Goal: Transaction & Acquisition: Purchase product/service

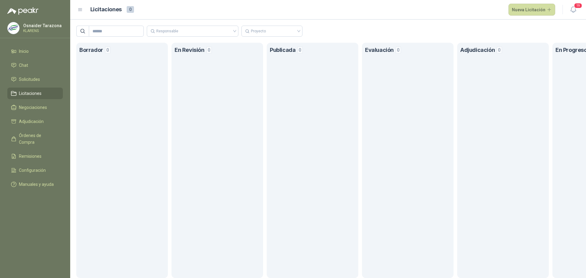
drag, startPoint x: 465, startPoint y: 74, endPoint x: 508, endPoint y: 67, distance: 43.7
click at [508, 67] on section "Adjudicación 0" at bounding box center [503, 160] width 92 height 235
click at [38, 81] on span "Solicitudes" at bounding box center [29, 79] width 21 height 7
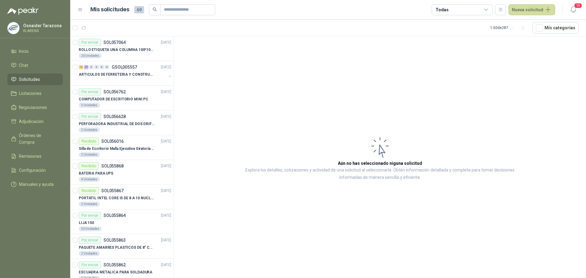
click at [583, 7] on header "Mis solicitudes 69 Todas Nueva solicitud 19" at bounding box center [328, 10] width 516 height 20
click at [578, 7] on span "19" at bounding box center [577, 6] width 9 height 6
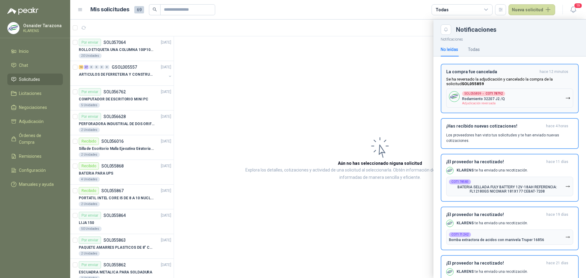
click at [520, 75] on div "La compra fue cancelada hace 12 minutos Se ha reversado la adjudicación y cance…" at bounding box center [509, 88] width 127 height 38
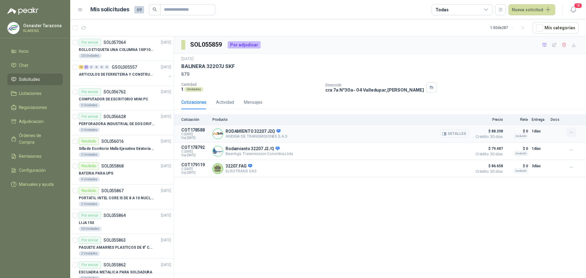
click at [571, 135] on icon "button" at bounding box center [571, 132] width 5 height 5
click at [558, 108] on button "Añadir" at bounding box center [558, 108] width 49 height 10
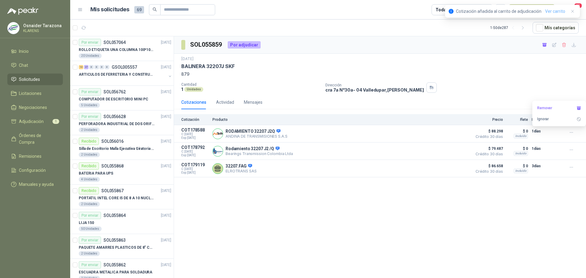
click at [555, 11] on link "Ver carrito" at bounding box center [555, 11] width 20 height 7
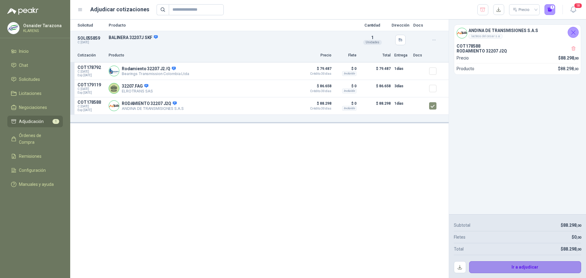
click at [526, 265] on button "Ir a adjudicar" at bounding box center [525, 267] width 112 height 12
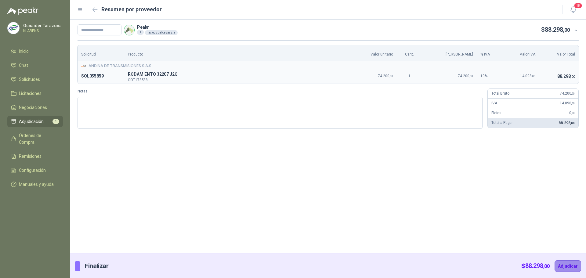
click at [566, 270] on button "Adjudicar" at bounding box center [567, 266] width 27 height 12
type input "*****"
click at [558, 266] on button "Adjudicar" at bounding box center [567, 266] width 27 height 12
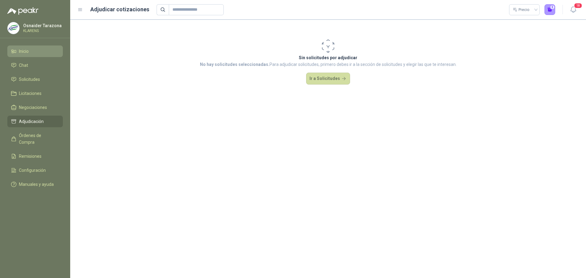
click at [38, 50] on li "Inicio" at bounding box center [35, 51] width 48 height 7
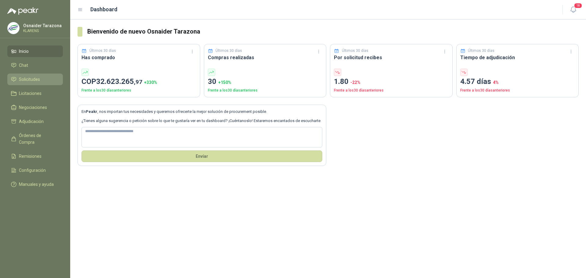
click at [36, 81] on span "Solicitudes" at bounding box center [29, 79] width 21 height 7
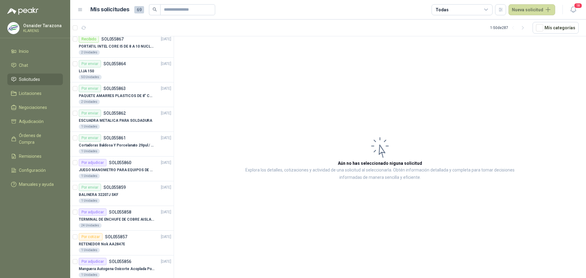
scroll to position [214, 0]
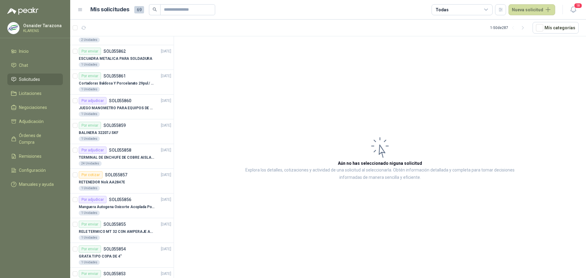
click at [470, 7] on div "Todas" at bounding box center [461, 9] width 61 height 11
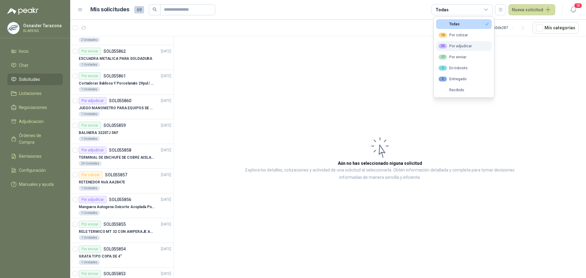
click at [462, 45] on div "33 Por adjudicar" at bounding box center [454, 46] width 33 height 5
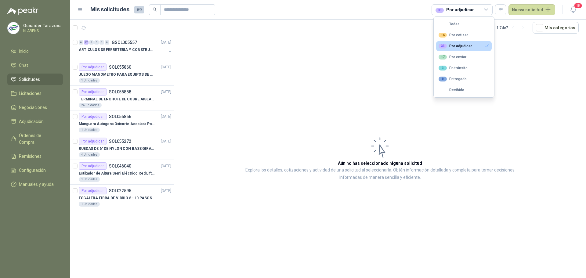
scroll to position [0, 0]
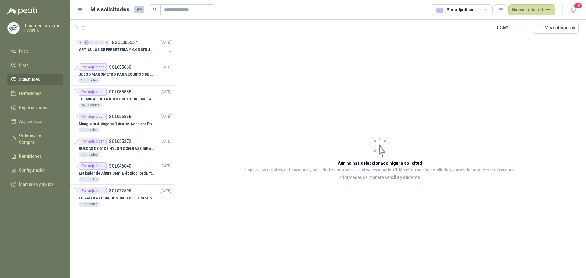
click at [124, 227] on div "0 27 0 0 0 0 GSOL005557 [DATE] ARTICULOS DE FERRETERIA Y CONSTRUCCION EN GENERA…" at bounding box center [122, 158] width 104 height 244
click at [128, 149] on p "RUEDAS DE 6" DE NYLON CON BASE GIRATORIA EN ACERO INOXIDABLE" at bounding box center [117, 149] width 76 height 6
click at [131, 125] on p "Manguera Autogena Oxicorte Acoplada Por 10 Metros" at bounding box center [117, 124] width 76 height 6
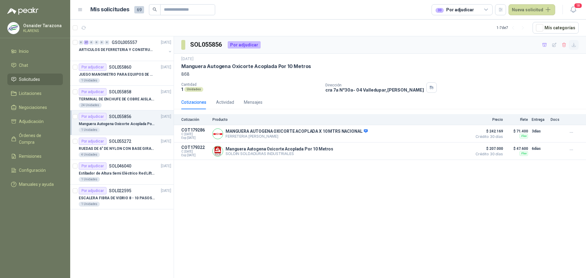
click at [576, 46] on icon "button" at bounding box center [573, 44] width 5 height 5
click at [127, 147] on p "RUEDAS DE 6" DE NYLON CON BASE GIRATORIA EN ACERO INOXIDABLE" at bounding box center [117, 149] width 76 height 6
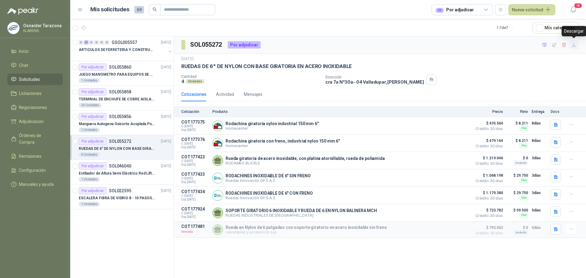
click at [574, 45] on icon "button" at bounding box center [573, 44] width 5 height 5
click at [126, 98] on p "TERMINAL DE ENCHUFE DE COBRE AISLADO PARA 12AWG" at bounding box center [117, 99] width 76 height 6
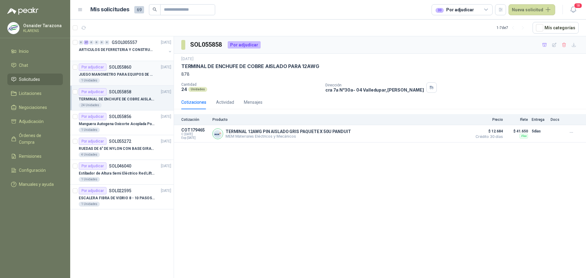
click at [132, 74] on p "JUEGO MANOMETRO PARA EQUIPOS DE ARGON Y OXICORTE VICTOR" at bounding box center [117, 75] width 76 height 6
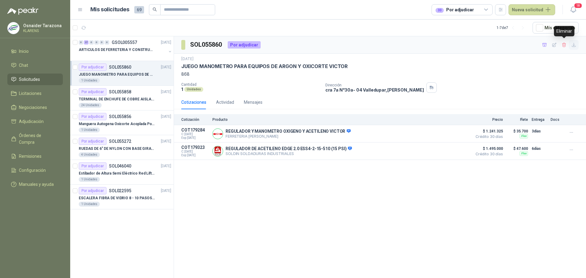
click at [574, 46] on icon "button" at bounding box center [573, 44] width 5 height 5
click at [138, 98] on p "TERMINAL DE ENCHUFE DE COBRE AISLADO PARA 12AWG" at bounding box center [117, 99] width 76 height 6
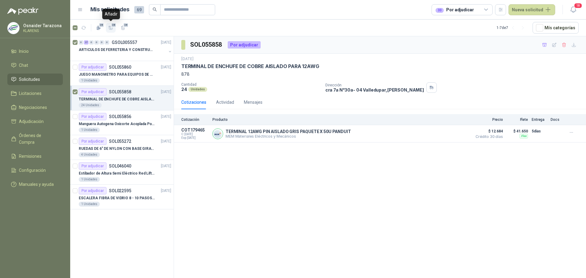
click at [111, 28] on icon "button" at bounding box center [110, 27] width 5 height 5
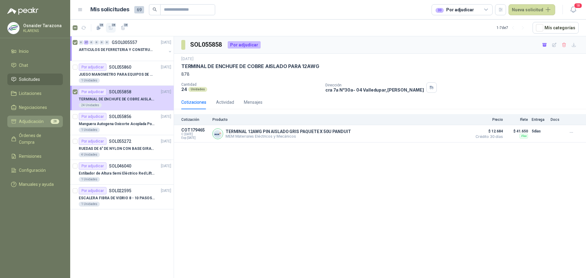
click at [32, 122] on span "Adjudicación" at bounding box center [31, 121] width 25 height 7
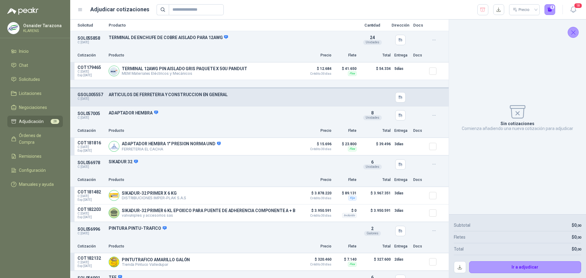
click at [575, 31] on icon "Cerrar" at bounding box center [573, 33] width 4 height 4
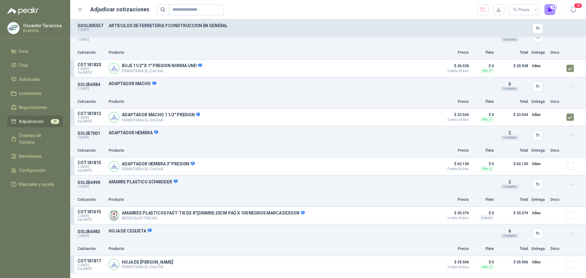
scroll to position [641, 0]
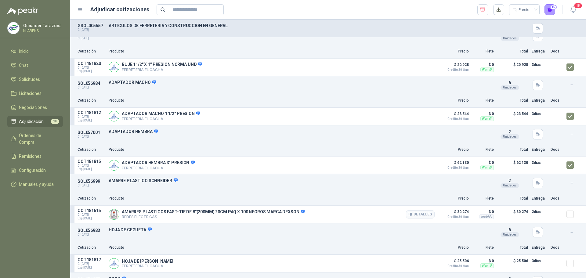
click at [569, 217] on div at bounding box center [572, 214] width 12 height 12
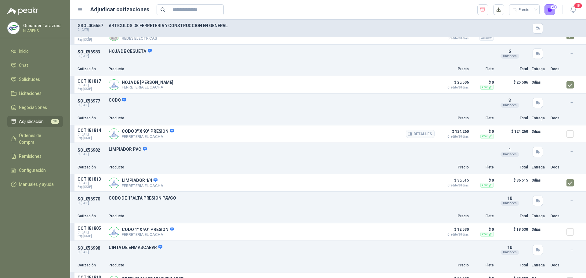
scroll to position [814, 0]
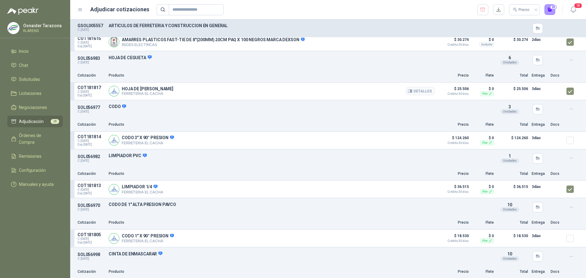
click at [561, 97] on article "COT181817 C: [DATE] Exp: [DATE] HOJA DE SEGUETA NICHOLSON FERRETERIA EL CACHA D…" at bounding box center [328, 91] width 516 height 17
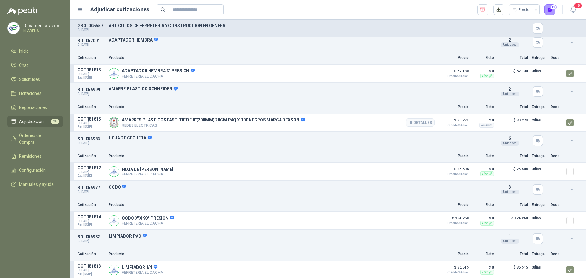
scroll to position [723, 0]
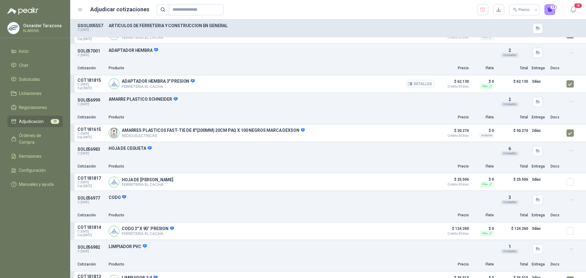
click at [567, 84] on div at bounding box center [572, 84] width 12 height 12
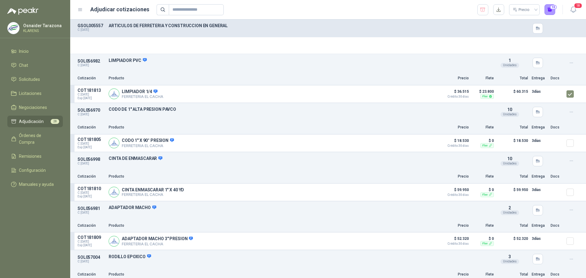
scroll to position [906, 0]
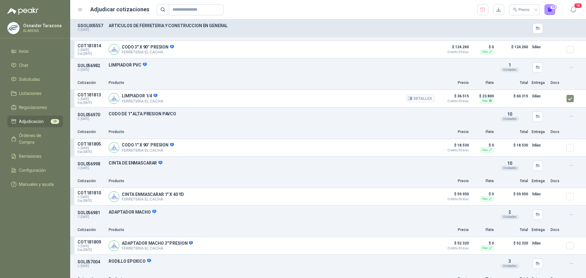
drag, startPoint x: 569, startPoint y: 84, endPoint x: 539, endPoint y: 106, distance: 36.8
click at [539, 106] on article "COT181813 C: [DATE] Exp: [DATE] LIMPIADOR 1/4 FERRETERIA EL CACHA Detalles $ 36…" at bounding box center [328, 98] width 516 height 17
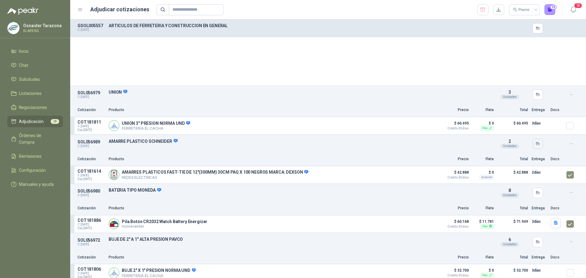
scroll to position [488, 0]
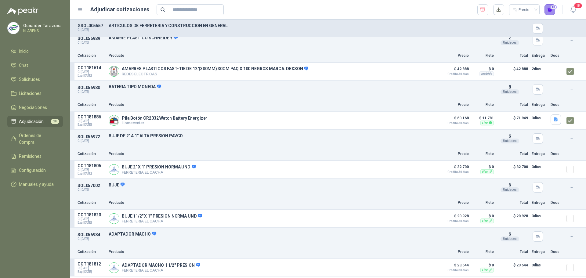
click at [552, 8] on button "10" at bounding box center [549, 9] width 11 height 11
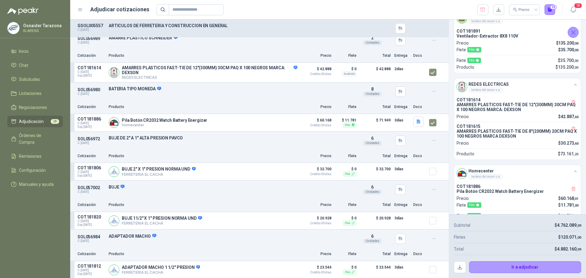
scroll to position [275, 0]
click at [458, 268] on button "button" at bounding box center [460, 267] width 12 height 12
click at [487, 229] on div "Subtotal $ 4.762.089 ,09" at bounding box center [517, 225] width 127 height 12
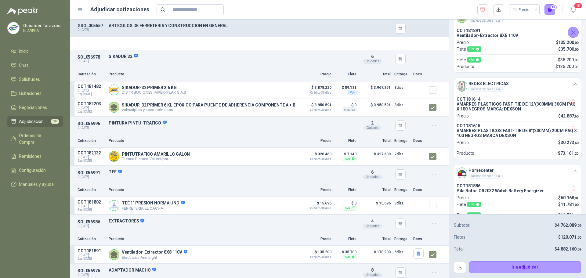
scroll to position [61, 0]
